Goal: Information Seeking & Learning: Find specific page/section

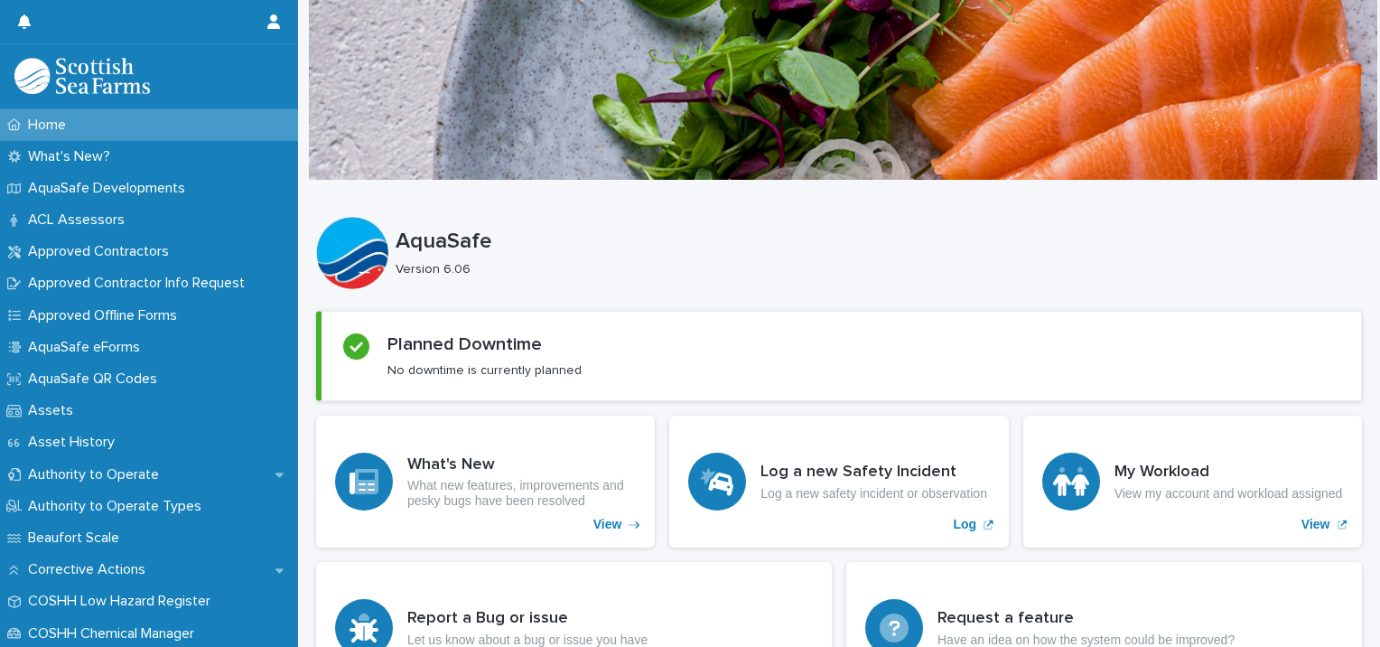
click at [67, 80] on img at bounding box center [81, 76] width 135 height 36
click at [1117, 533] on div "My Workload View my account and workload assigned View" at bounding box center [1192, 482] width 339 height 132
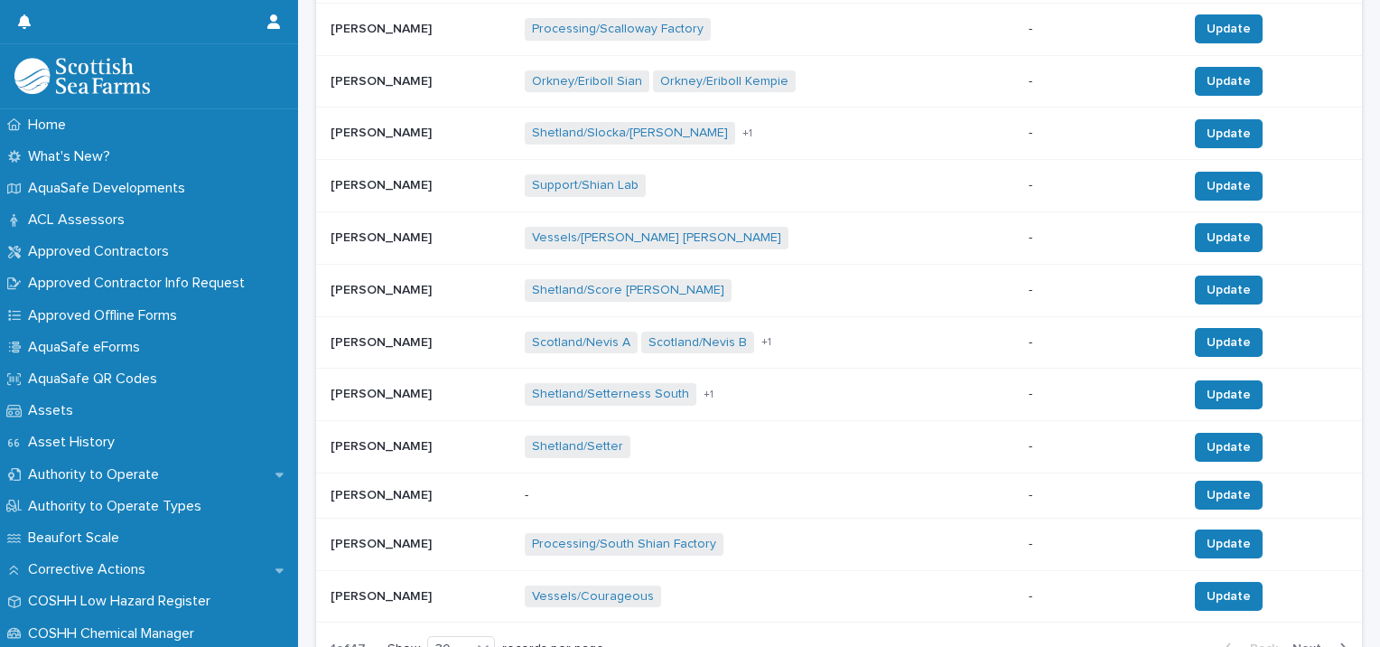
scroll to position [1286, 0]
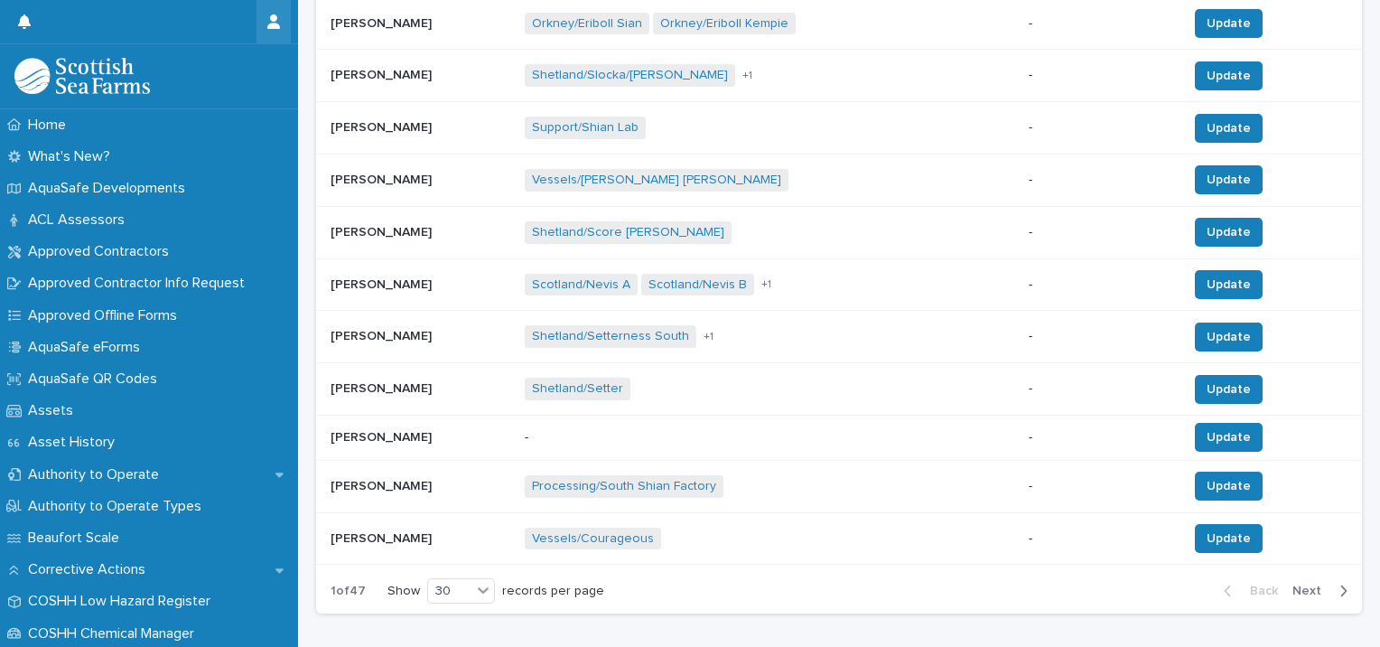
click at [275, 13] on button "button" at bounding box center [274, 21] width 34 height 43
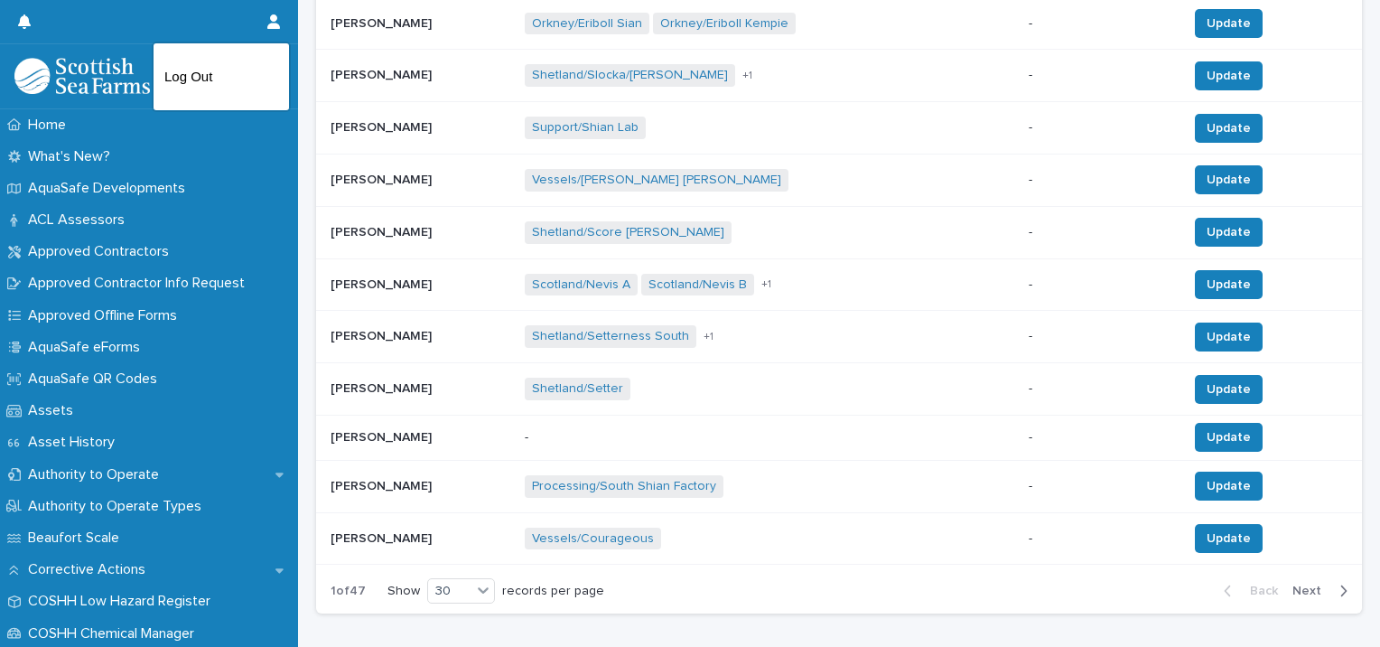
drag, startPoint x: 118, startPoint y: 23, endPoint x: 13, endPoint y: 18, distance: 105.8
click at [13, 18] on div at bounding box center [690, 323] width 1380 height 647
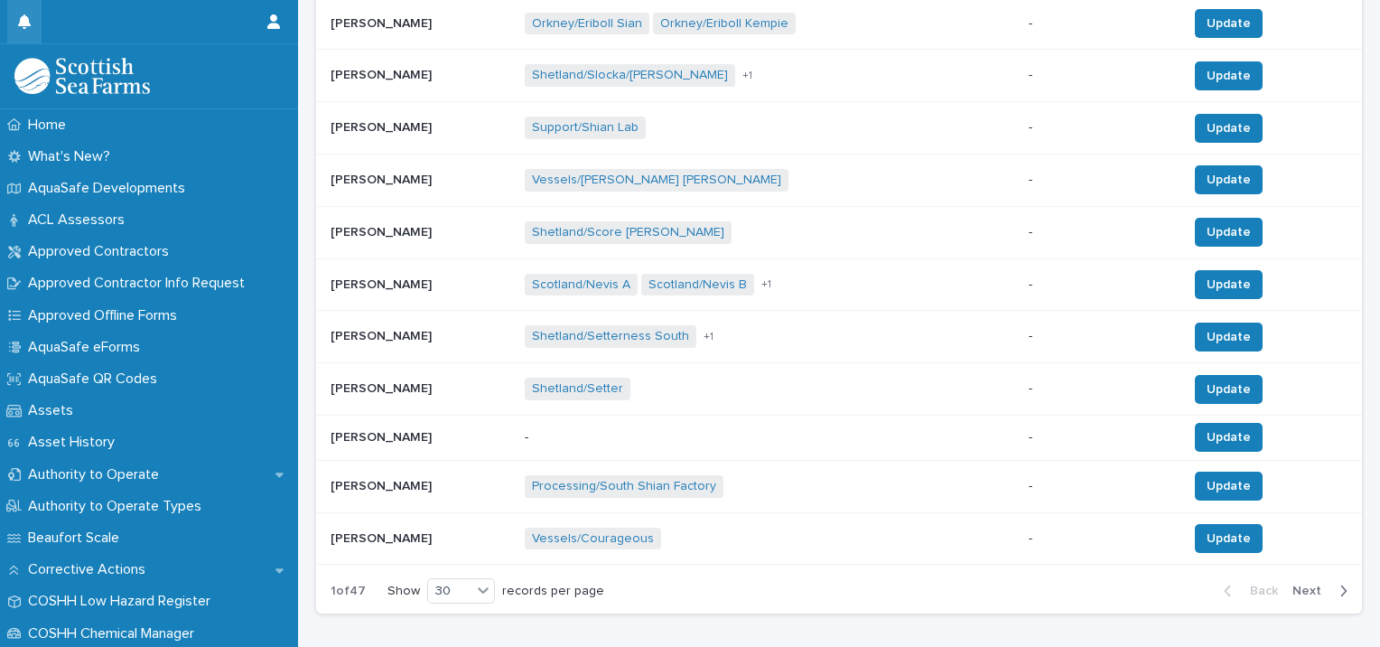
click at [16, 19] on button "button" at bounding box center [24, 21] width 34 height 43
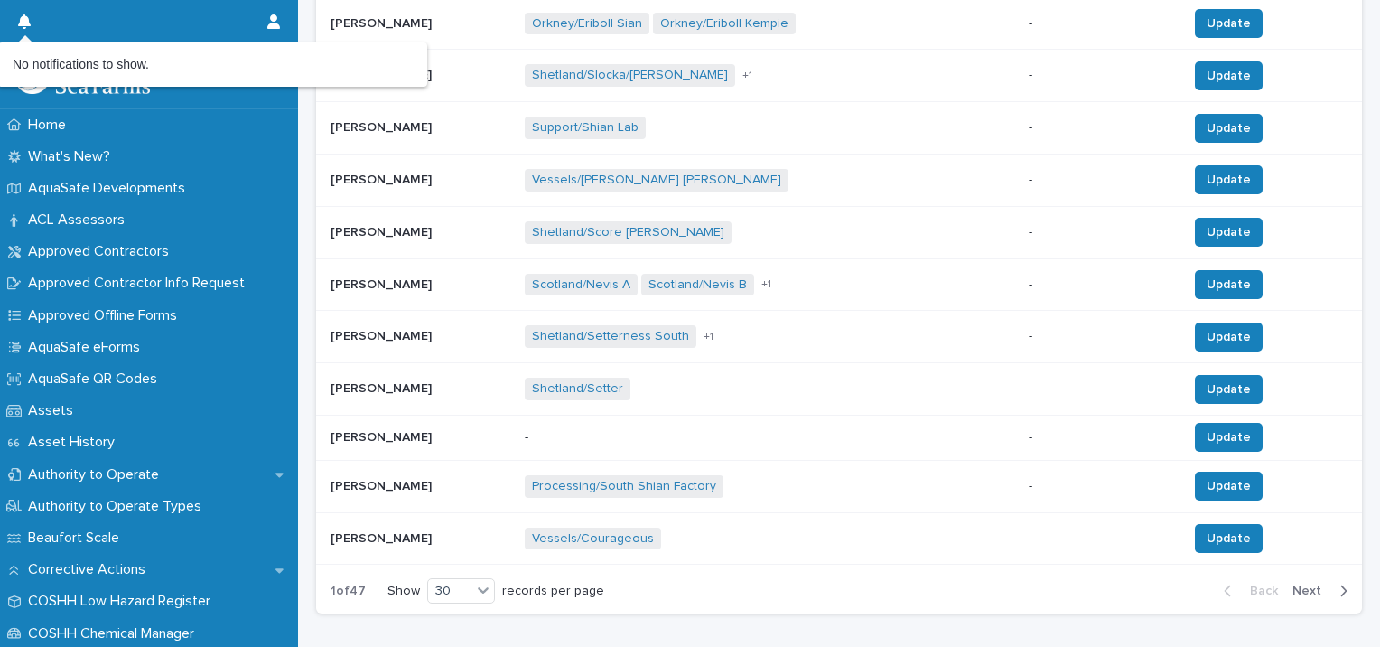
click at [16, 19] on button "button" at bounding box center [24, 21] width 34 height 43
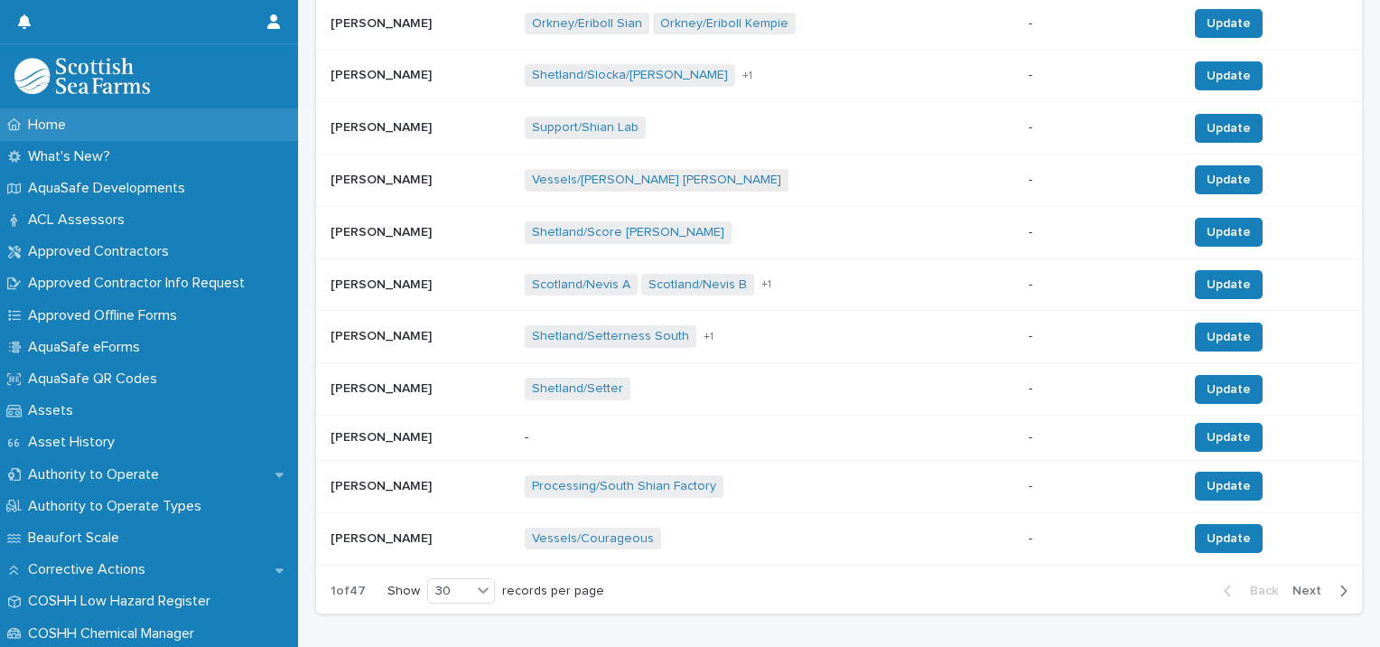
click at [38, 123] on p "Home" at bounding box center [51, 125] width 60 height 17
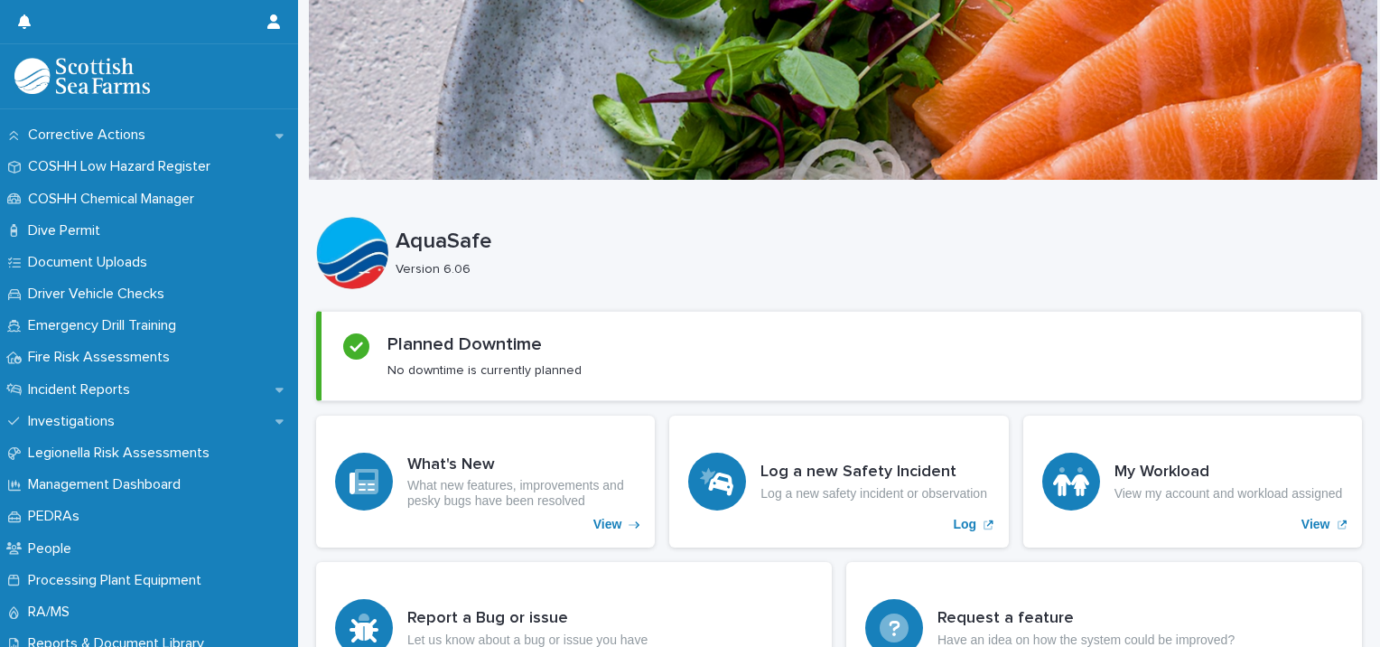
scroll to position [481, 0]
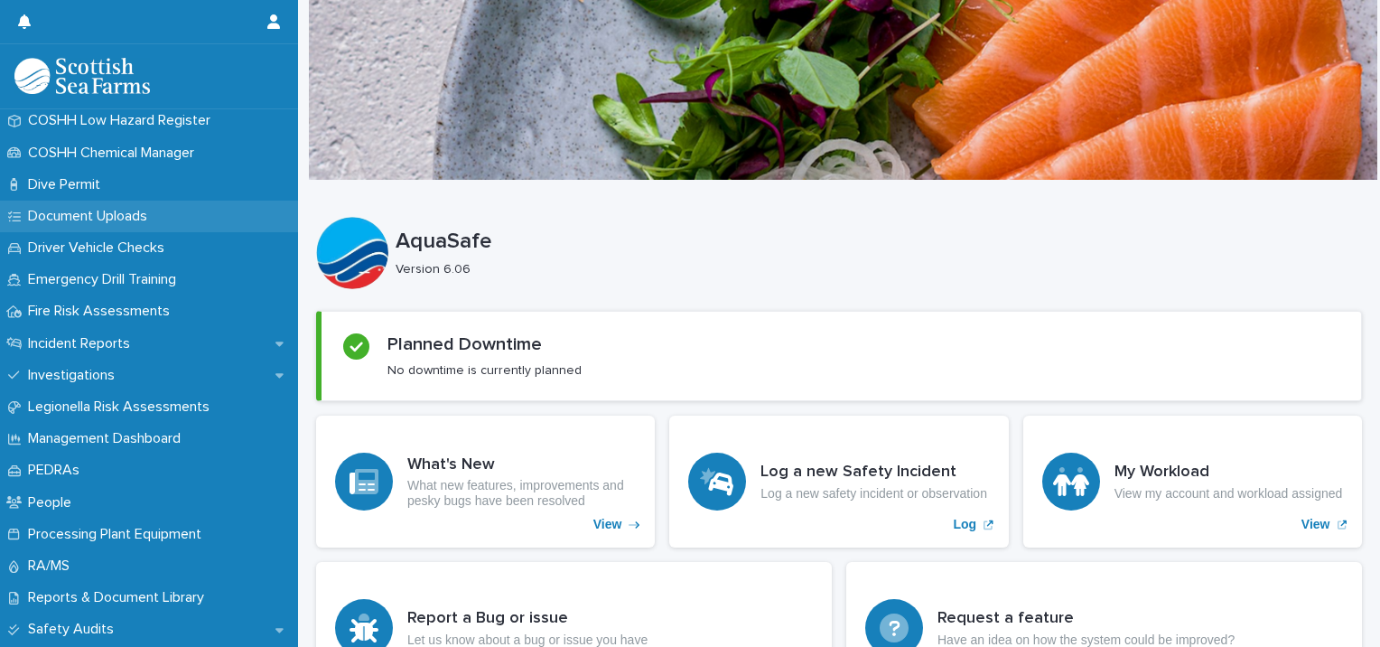
click at [108, 214] on p "Document Uploads" at bounding box center [91, 216] width 141 height 17
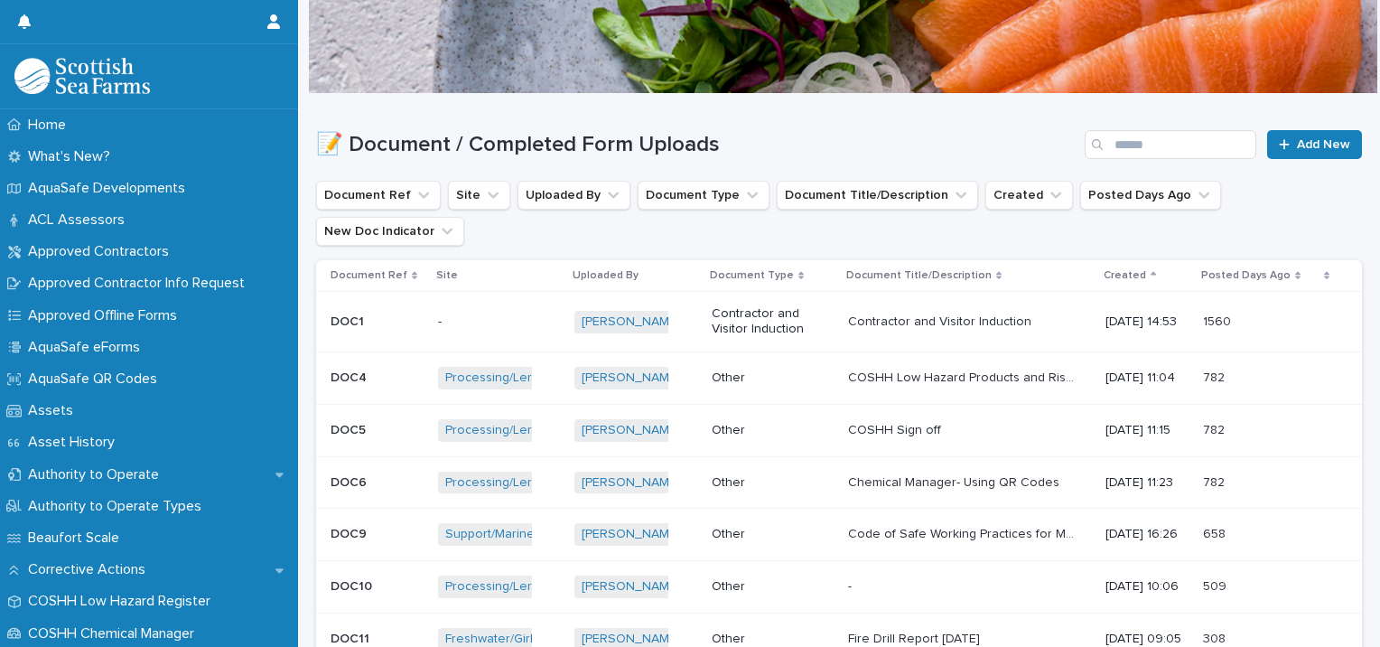
scroll to position [76, 0]
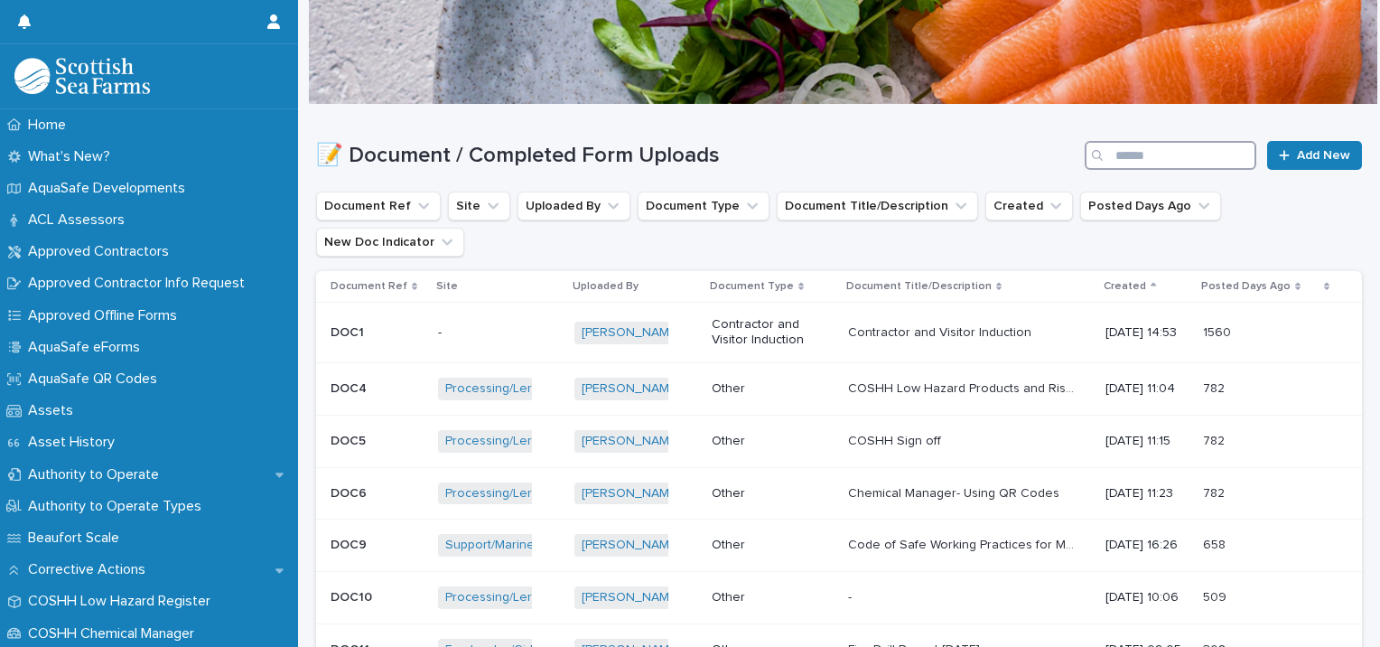
click at [1115, 160] on input "Search" at bounding box center [1171, 155] width 172 height 29
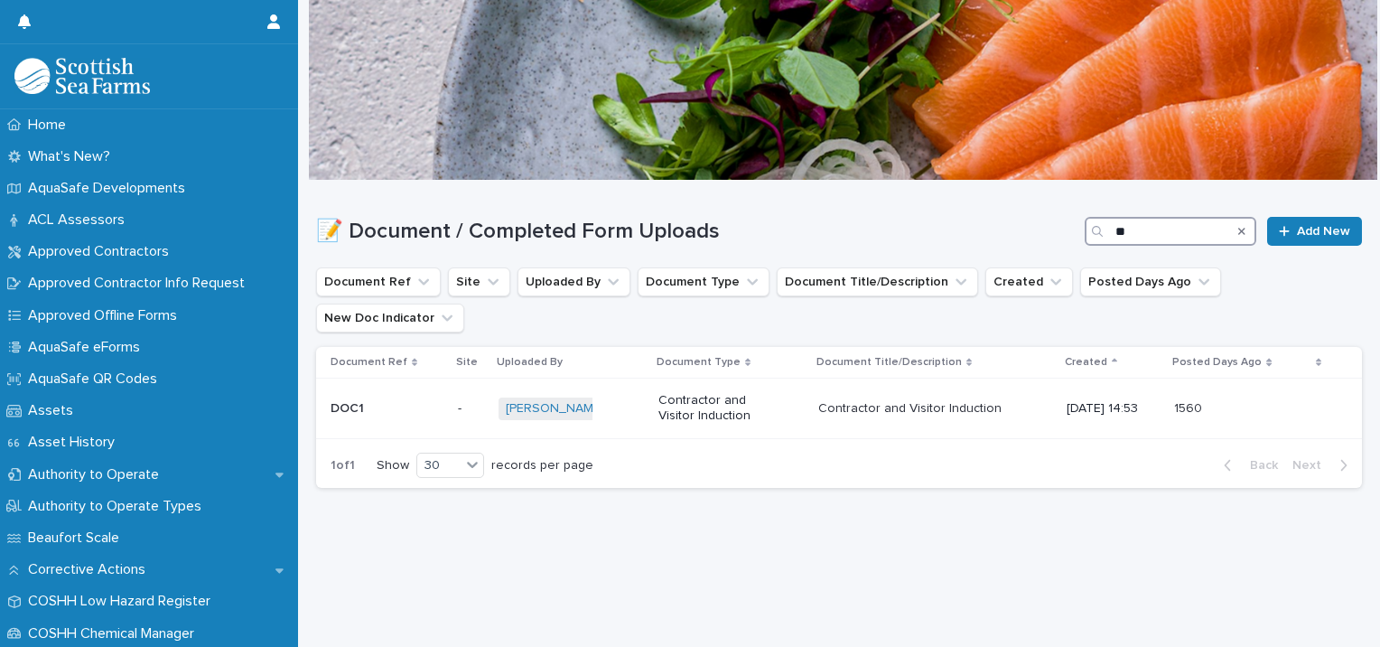
scroll to position [14, 0]
type input "***"
click at [709, 393] on p "Contractor and Visitor Induction" at bounding box center [715, 408] width 113 height 31
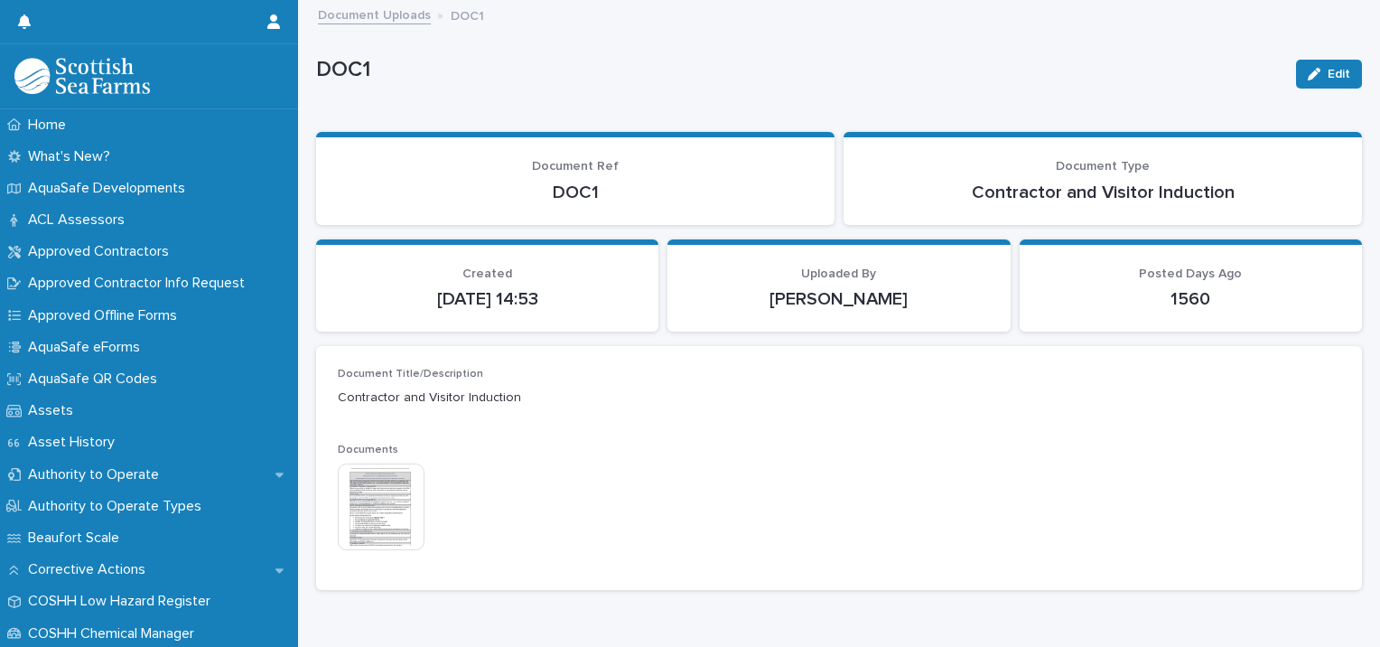
click at [378, 496] on img at bounding box center [381, 506] width 87 height 87
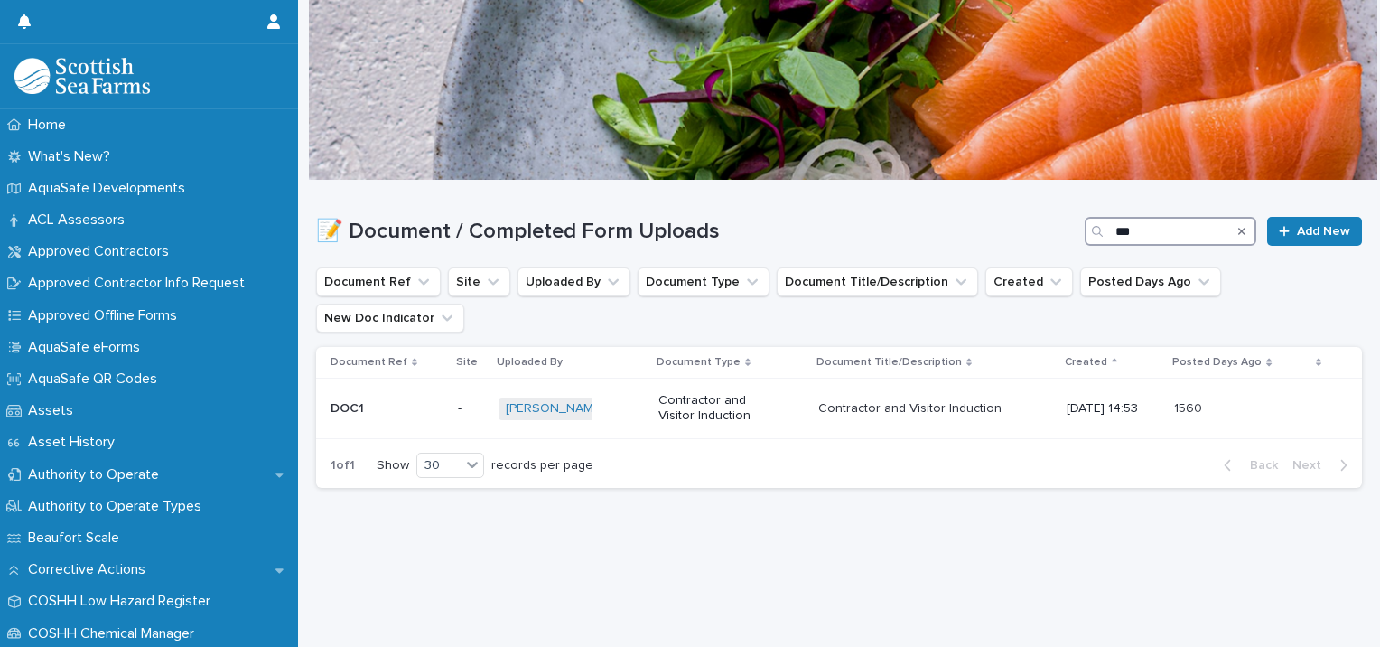
click at [1126, 238] on input "***" at bounding box center [1171, 231] width 172 height 29
type input "*"
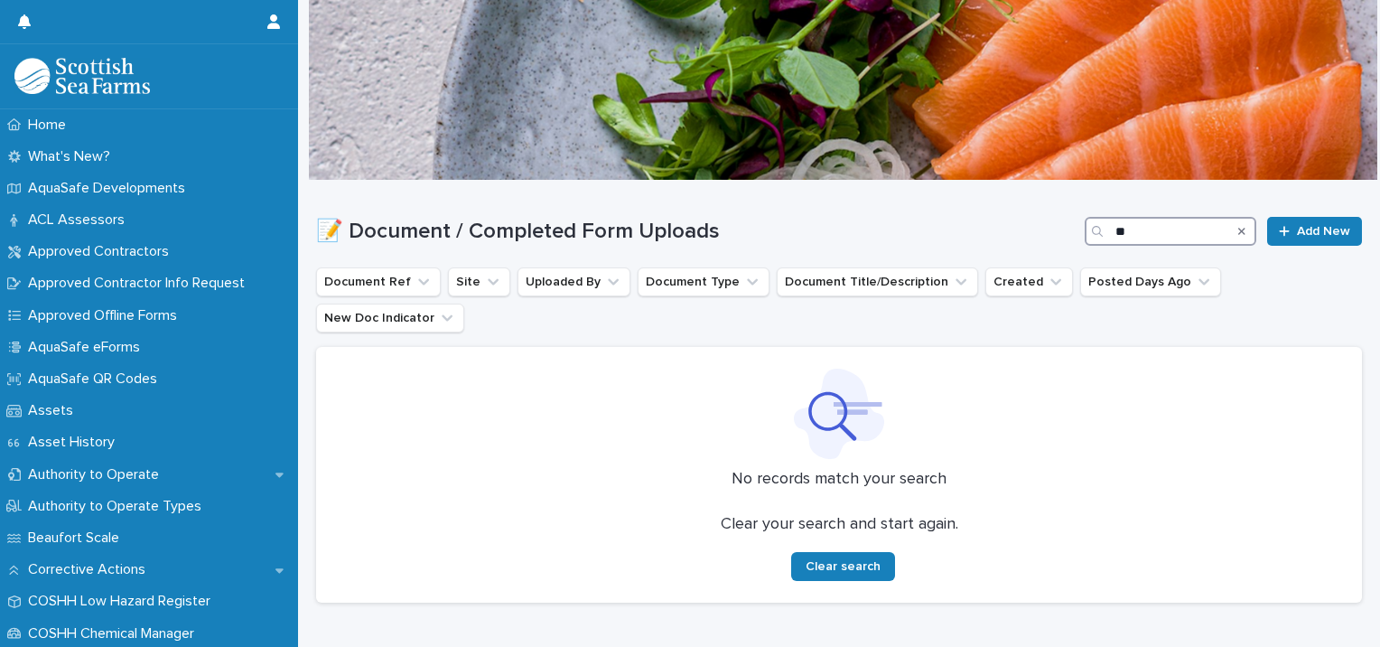
type input "*"
type input "*****"
click at [167, 154] on div "What's New?" at bounding box center [149, 157] width 298 height 32
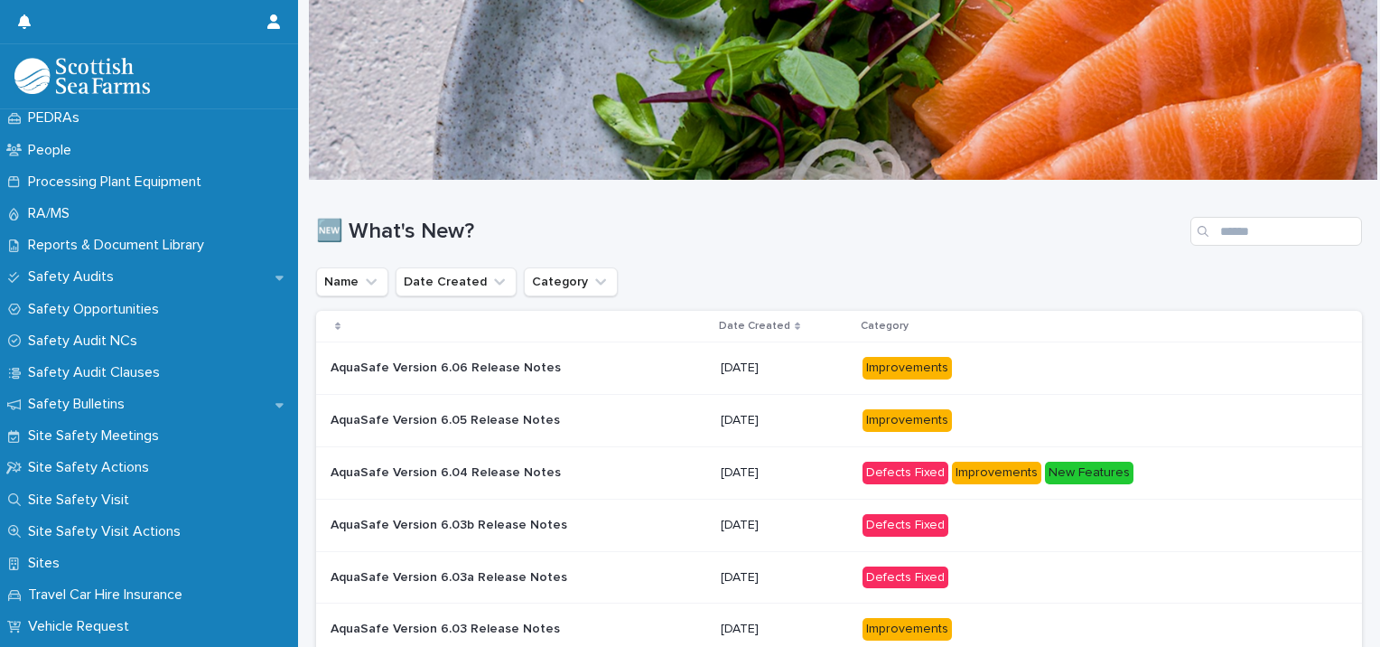
scroll to position [836, 0]
